Goal: Register for event/course

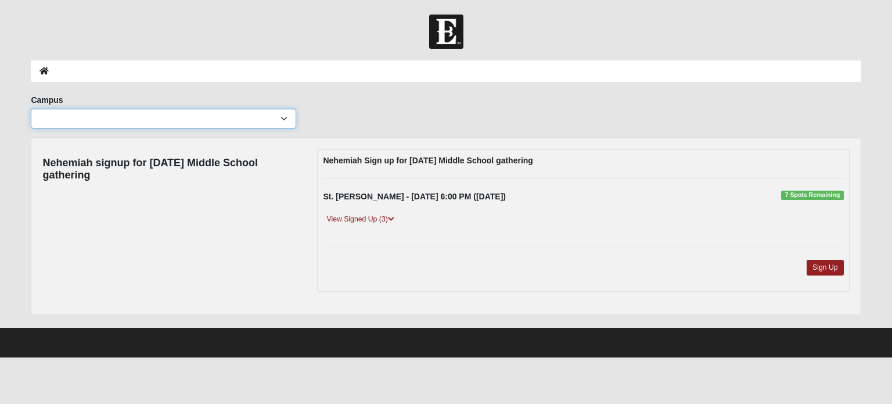
click at [285, 121] on select "Arlington Baymeadows Eleven22 Online [PERSON_NAME][GEOGRAPHIC_DATA] Jesup [GEOG…" at bounding box center [163, 119] width 265 height 20
select select "11"
click at [31, 109] on select "Arlington Baymeadows Eleven22 Online [PERSON_NAME][GEOGRAPHIC_DATA] Jesup [GEOG…" at bounding box center [163, 119] width 265 height 20
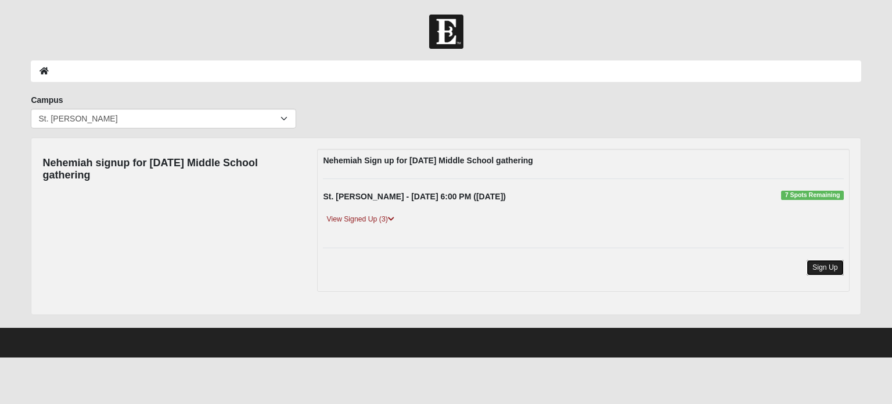
click at [827, 267] on link "Sign Up" at bounding box center [825, 268] width 37 height 16
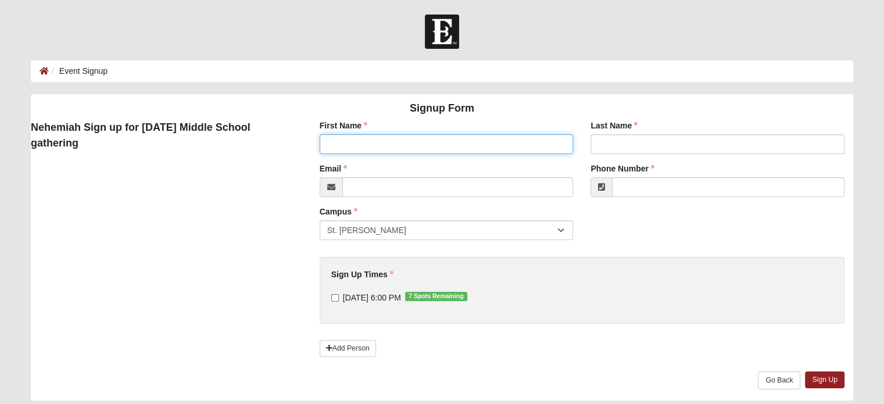
click at [361, 135] on input "First Name" at bounding box center [446, 144] width 254 height 20
click at [361, 140] on input "First Name" at bounding box center [446, 144] width 254 height 20
type input "Jon Lyndon"
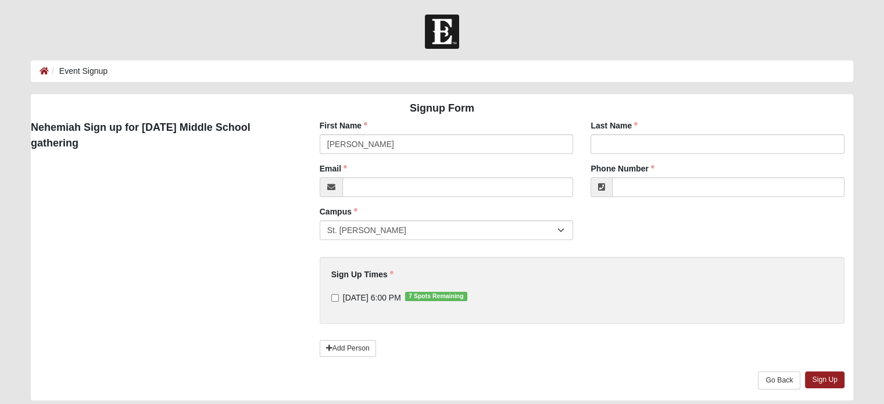
type input "McGill"
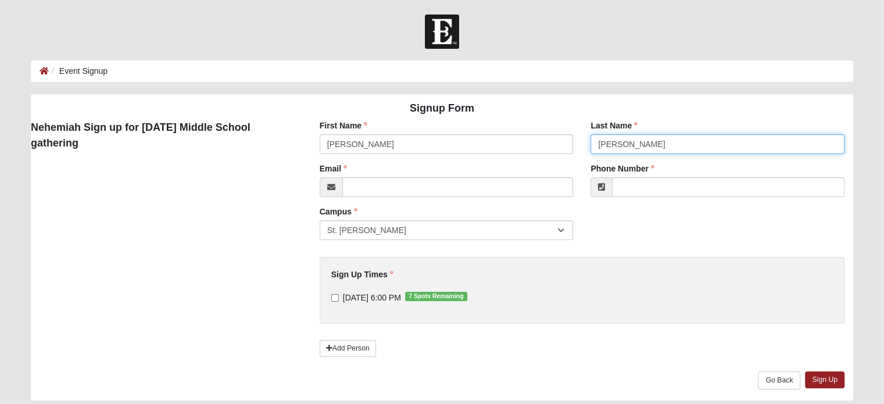
type input "Lyndonmcgill@thesmigroup.net"
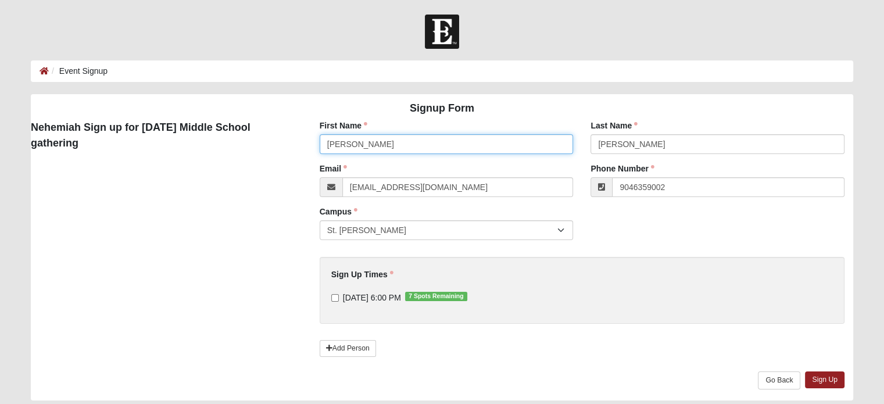
type input "(904) 635-9002"
drag, startPoint x: 342, startPoint y: 143, endPoint x: 229, endPoint y: 120, distance: 114.6
click at [230, 122] on div "Signup Form Nehemiah Sign up for Wednesday Middle School gathering First Name J…" at bounding box center [441, 247] width 839 height 306
type input "Lyndon"
click at [203, 216] on div "Signup Form Nehemiah Sign up for Wednesday Middle School gathering First Name L…" at bounding box center [441, 247] width 839 height 306
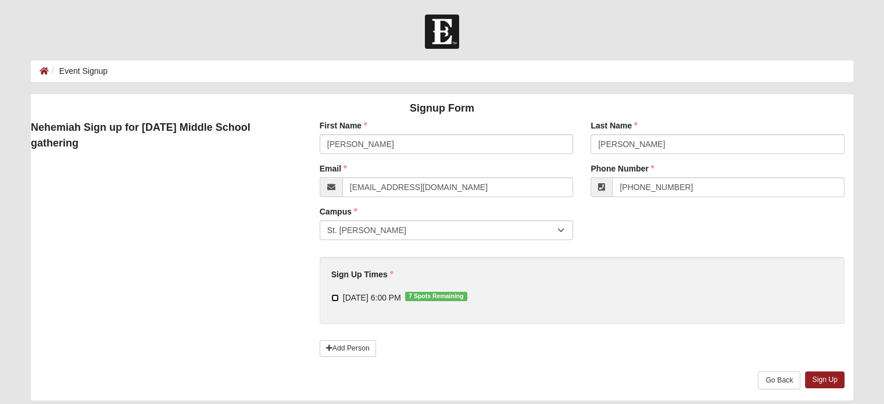
click at [332, 296] on input "9/17/2025 6:00 PM 7 Spots Remaining" at bounding box center [335, 298] width 8 height 8
checkbox input "true"
click at [826, 381] on link "Sign Up" at bounding box center [825, 379] width 40 height 17
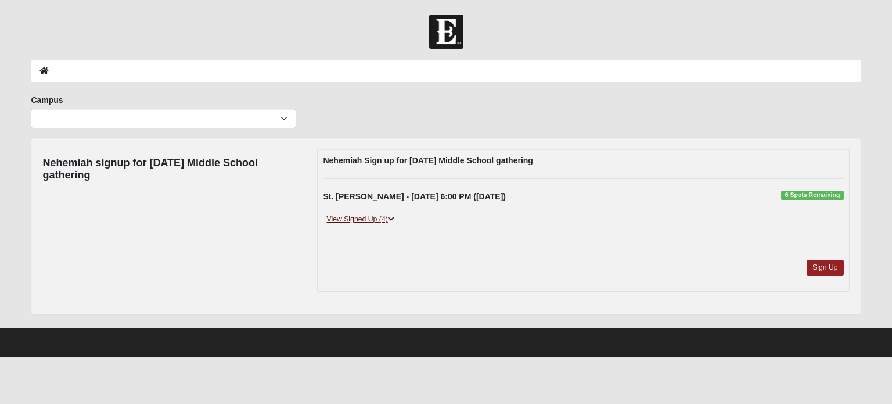
click at [394, 217] on icon at bounding box center [391, 219] width 6 height 7
